Goal: Task Accomplishment & Management: Use online tool/utility

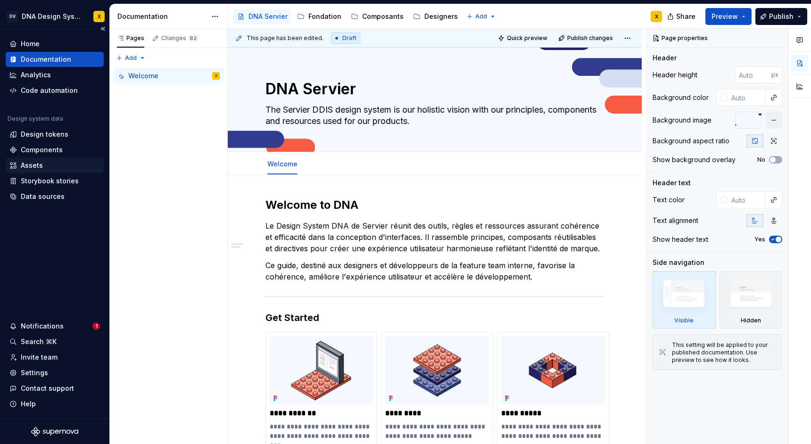
click at [37, 159] on div "Assets" at bounding box center [55, 165] width 98 height 15
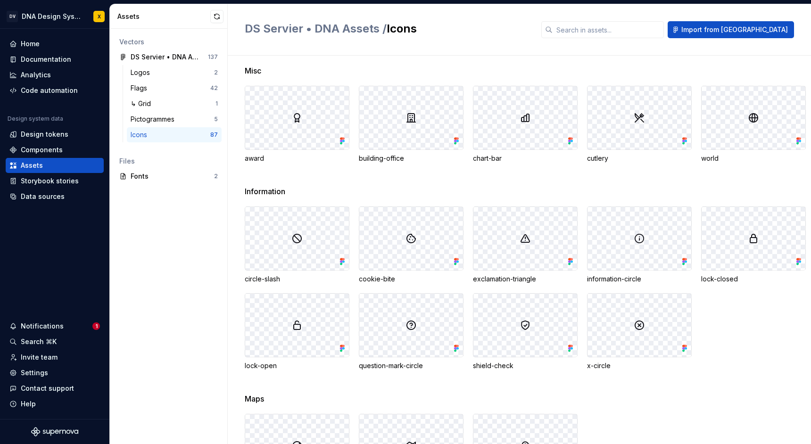
scroll to position [1393, 0]
click at [741, 29] on span "Import from [GEOGRAPHIC_DATA]" at bounding box center [734, 29] width 107 height 9
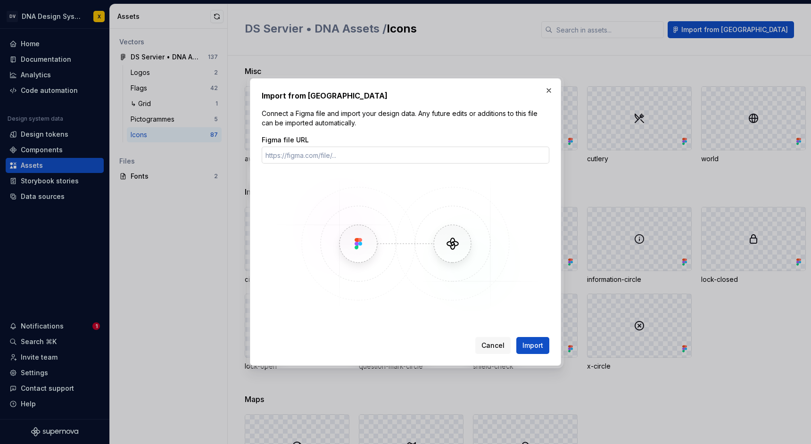
click at [322, 155] on input "Figma file URL" at bounding box center [406, 155] width 288 height 17
click at [307, 155] on input "Figma file URL" at bounding box center [406, 155] width 288 height 17
paste input "https://www.figma.com/design/ulJdqGVxFdRtPZG0pFVDh8/DS-Servier-%E2%80%A2-DNA-As…"
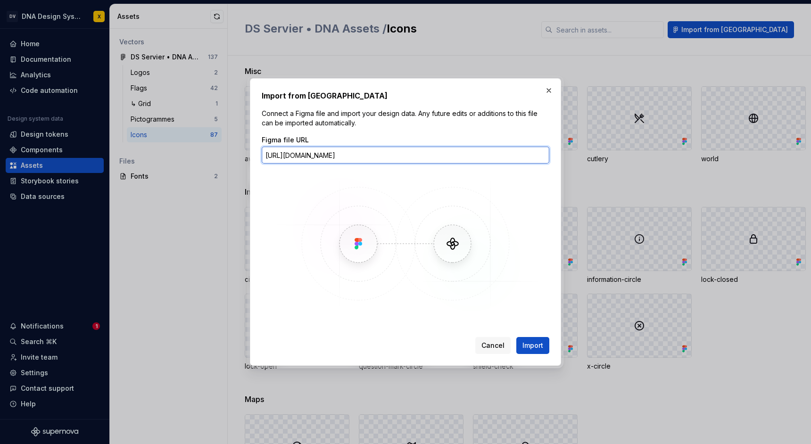
scroll to position [0, 172]
type input "https://www.figma.com/design/ulJdqGVxFdRtPZG0pFVDh8/DS-Servier-%E2%80%A2-DNA-As…"
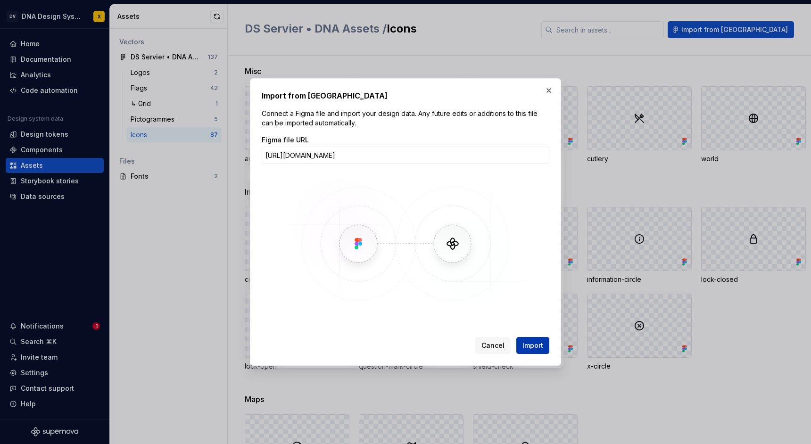
scroll to position [0, 0]
click at [534, 348] on span "Import" at bounding box center [532, 345] width 21 height 9
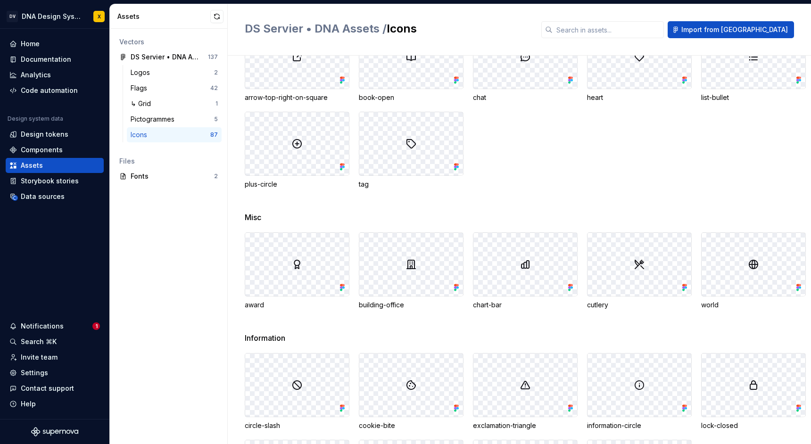
scroll to position [1236, 0]
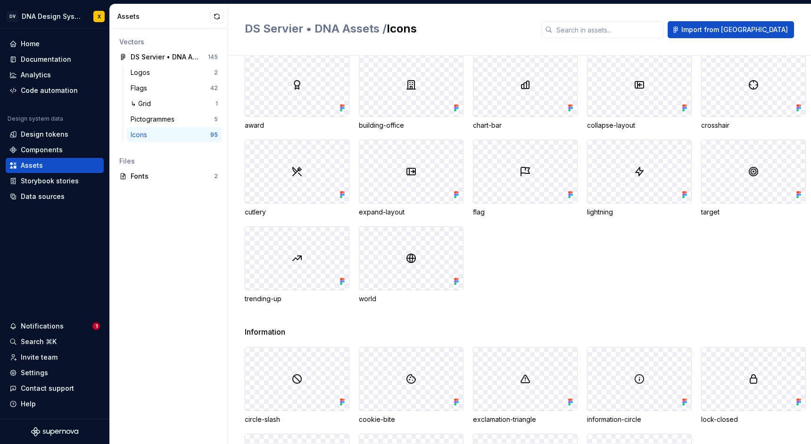
scroll to position [1392, 0]
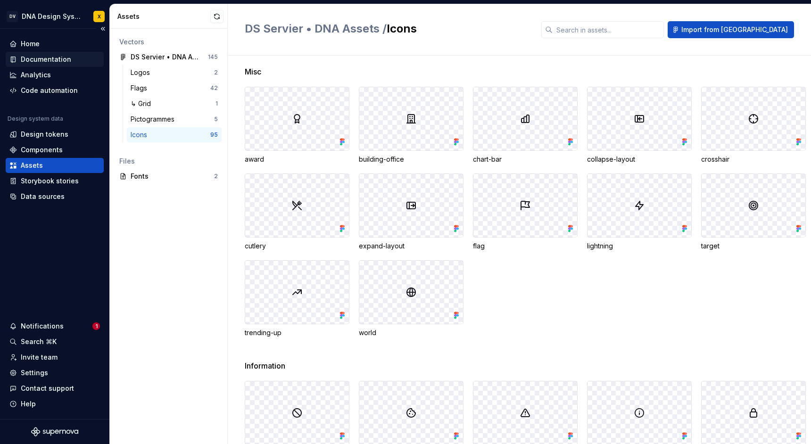
click at [40, 58] on div "Documentation" at bounding box center [46, 59] width 50 height 9
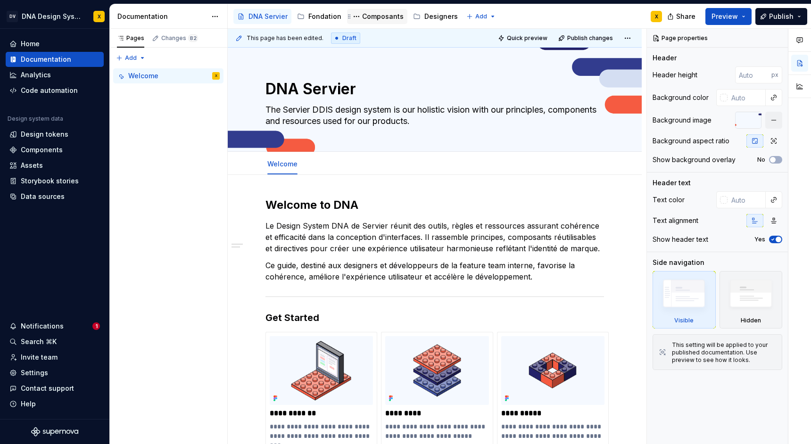
click at [378, 16] on div "Composants" at bounding box center [382, 16] width 41 height 9
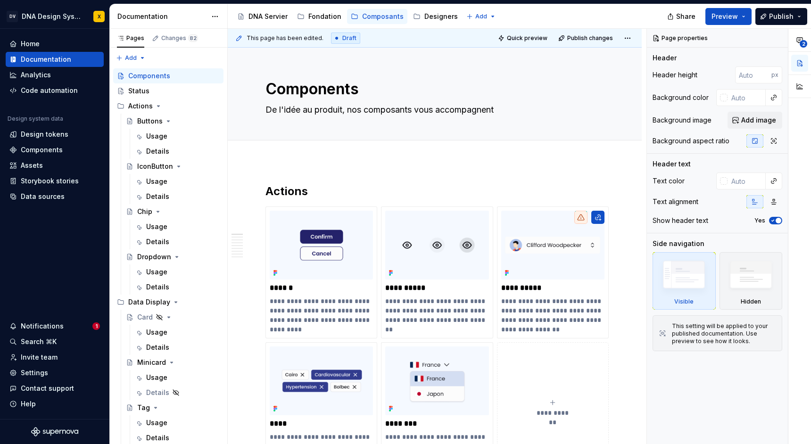
type textarea "*"
